Goal: Transaction & Acquisition: Subscribe to service/newsletter

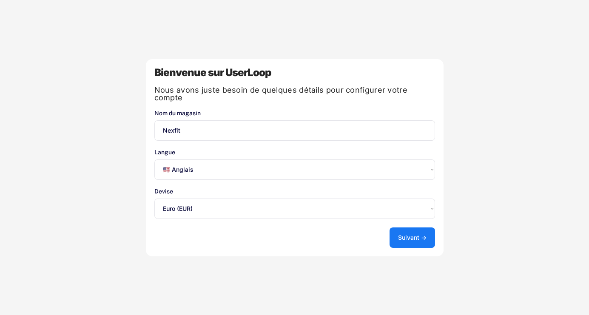
select select ""en""
select select ""1348695171700984260__LOOKUP__1635527639173x833446490375085600""
click at [357, 165] on select "Sélectionnez une option... 🇺🇸 Anglais 🇫🇷 Français 🇩🇪 Allemand 🇪🇸 Espagnol" at bounding box center [294, 169] width 281 height 20
select select ""fr""
click at [154, 159] on select "Sélectionnez une option... 🇺🇸 Anglais 🇫🇷 Français 🇩🇪 Allemand 🇪🇸 Espagnol" at bounding box center [294, 169] width 281 height 20
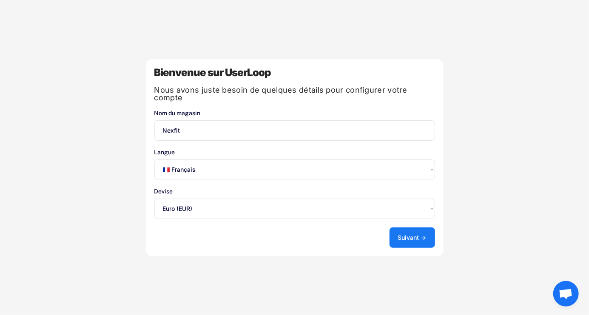
click at [425, 234] on font "Suivant →" at bounding box center [412, 237] width 28 height 7
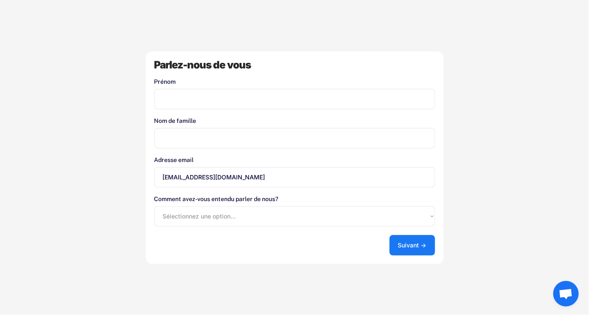
click at [196, 96] on input "input" at bounding box center [294, 99] width 281 height 20
type input "fisnik"
type input "Fisnik"
click at [178, 136] on input "input" at bounding box center [294, 138] width 281 height 20
type input "Hashani"
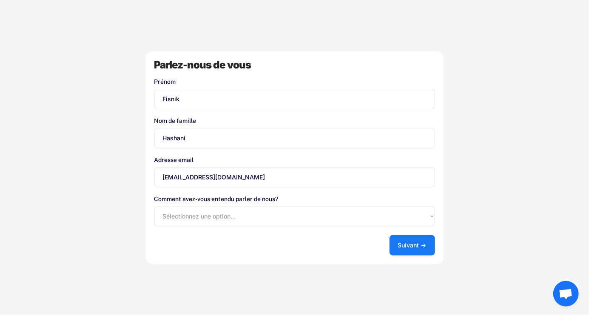
click at [183, 211] on select "Sélectionnez une option... Boutique d'applications Shopify Google Blog UserLoop…" at bounding box center [294, 216] width 281 height 20
select select ""other""
click at [154, 206] on select "Sélectionnez une option... Boutique d'applications Shopify Google Blog UserLoop…" at bounding box center [294, 216] width 281 height 20
click at [422, 253] on button "Suivant →" at bounding box center [411, 245] width 45 height 20
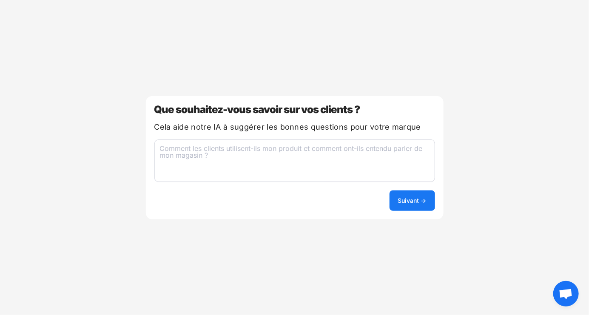
click at [193, 150] on textarea at bounding box center [294, 160] width 281 height 43
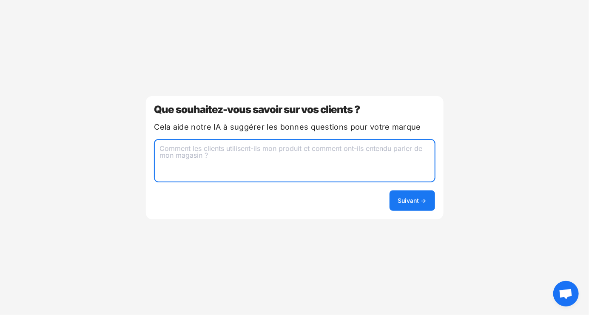
click at [418, 197] on font "Suivant →" at bounding box center [412, 200] width 28 height 7
click at [227, 147] on textarea "Pourquoi les client Machete pas" at bounding box center [294, 160] width 281 height 43
type textarea "Pourquoi les client nachete pas"
click at [423, 193] on button "Suivant →" at bounding box center [411, 200] width 45 height 20
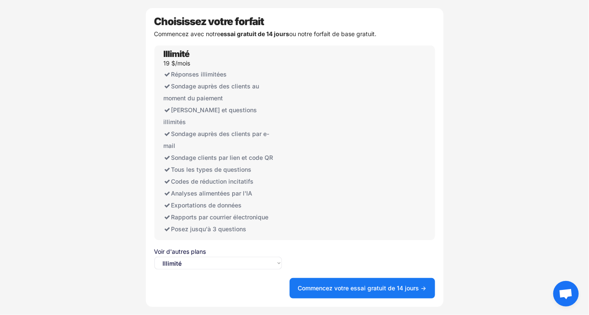
click at [251, 257] on select "Sélectionnez une option... Illimité Gratuit" at bounding box center [218, 263] width 128 height 13
select select ""free0""
click at [154, 257] on select "Sélectionnez une option... Illimité Gratuit" at bounding box center [218, 263] width 128 height 13
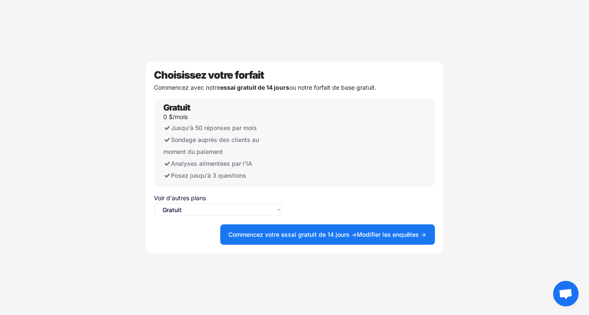
click at [328, 244] on button "Commencez votre essai gratuit de 14 jours → Modifier les enquêtes →" at bounding box center [327, 234] width 215 height 20
click at [332, 235] on font "Commencez votre essai gratuit de 14 jours →" at bounding box center [293, 234] width 128 height 7
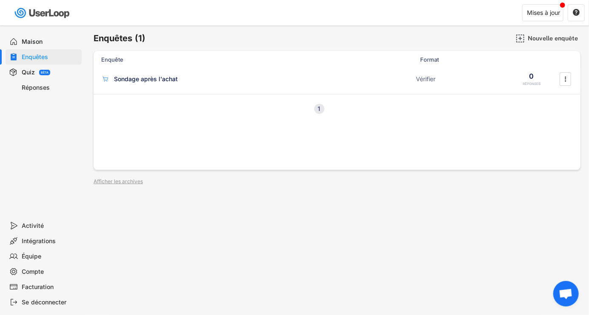
click at [56, 39] on div "Maison" at bounding box center [50, 42] width 56 height 8
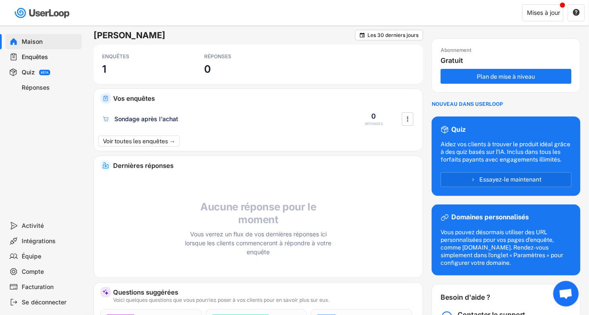
click at [43, 224] on font "Activité" at bounding box center [33, 225] width 22 height 7
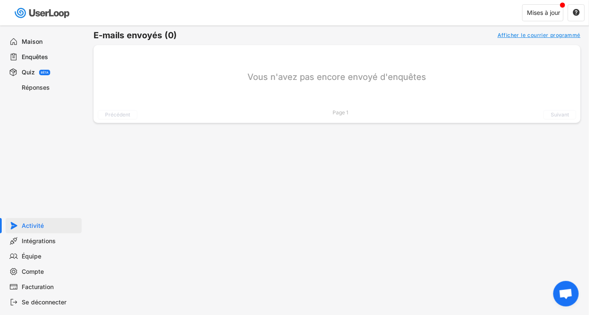
click at [33, 74] on font "Quiz" at bounding box center [28, 71] width 13 height 7
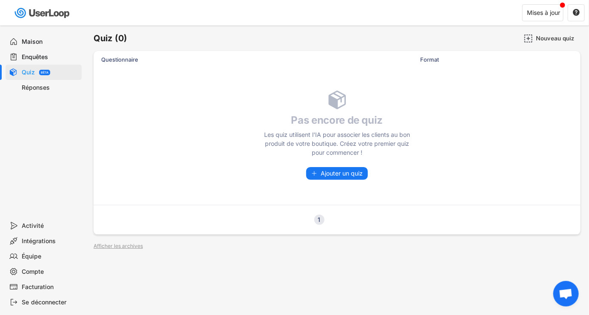
click at [37, 91] on div "Réponses" at bounding box center [50, 88] width 56 height 8
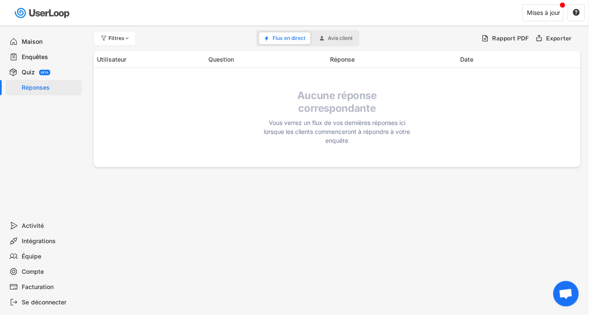
click at [40, 39] on font "Maison" at bounding box center [32, 41] width 21 height 7
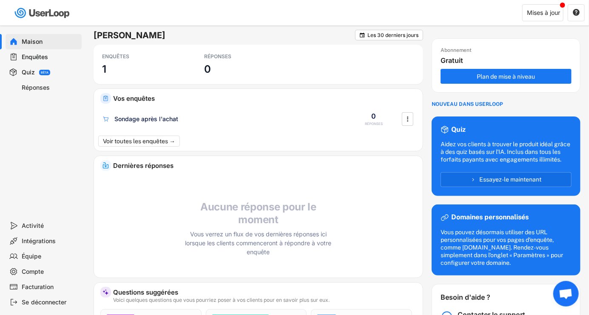
click at [30, 256] on font "Équipe" at bounding box center [32, 256] width 20 height 7
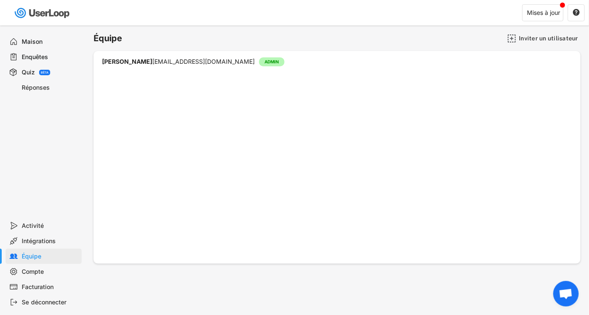
click at [42, 39] on font "Maison" at bounding box center [32, 41] width 21 height 7
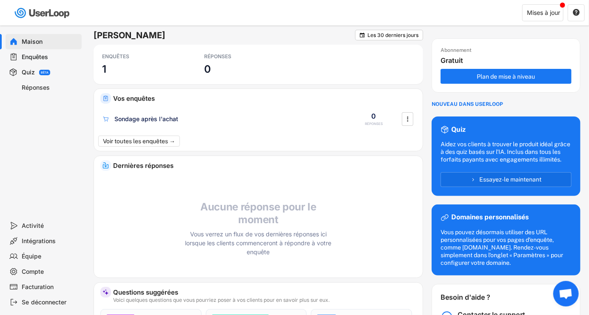
click at [299, 90] on div "Vos enquêtes" at bounding box center [267, 95] width 312 height 13
click at [44, 227] on div "Activité" at bounding box center [50, 226] width 56 height 8
